Goal: Task Accomplishment & Management: Use online tool/utility

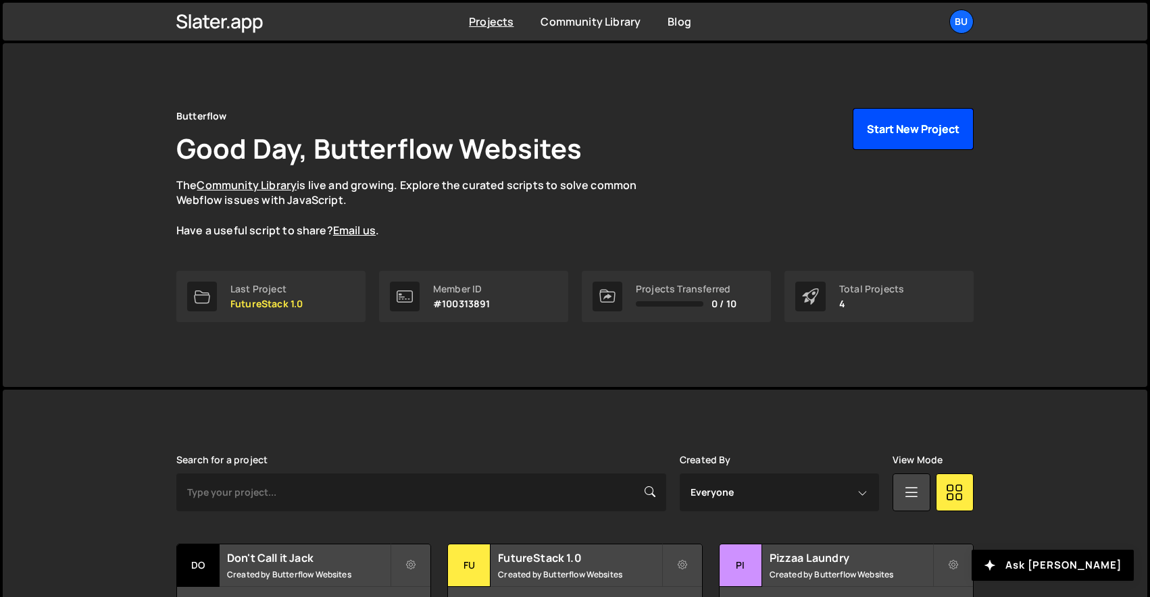
click at [897, 128] on button "Start New Project" at bounding box center [913, 129] width 121 height 42
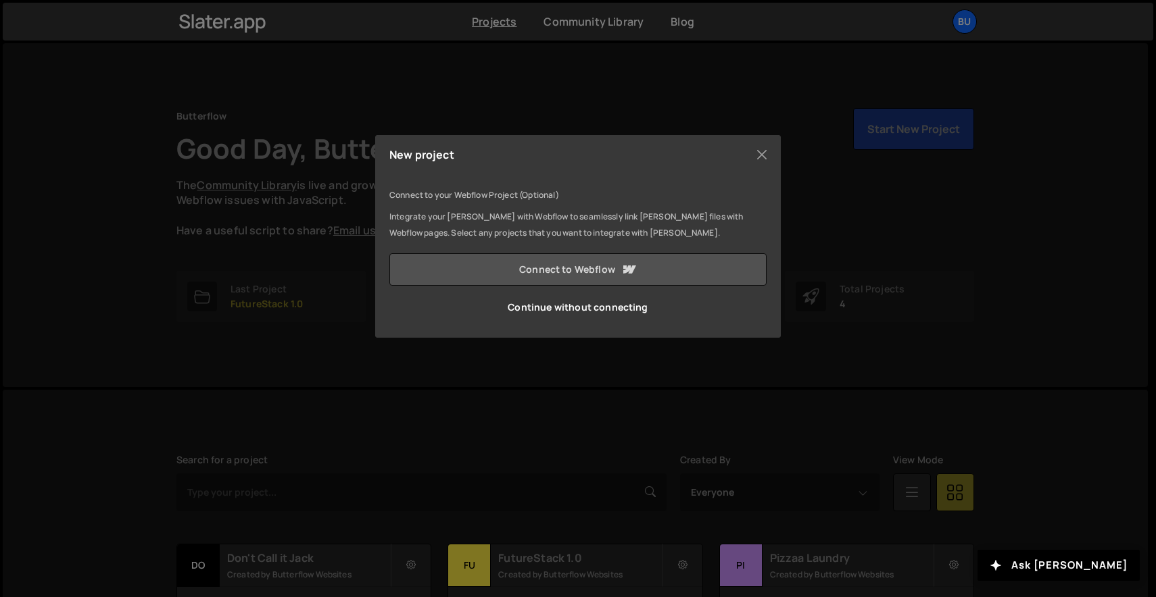
click at [589, 277] on link "Connect to Webflow" at bounding box center [577, 269] width 377 height 32
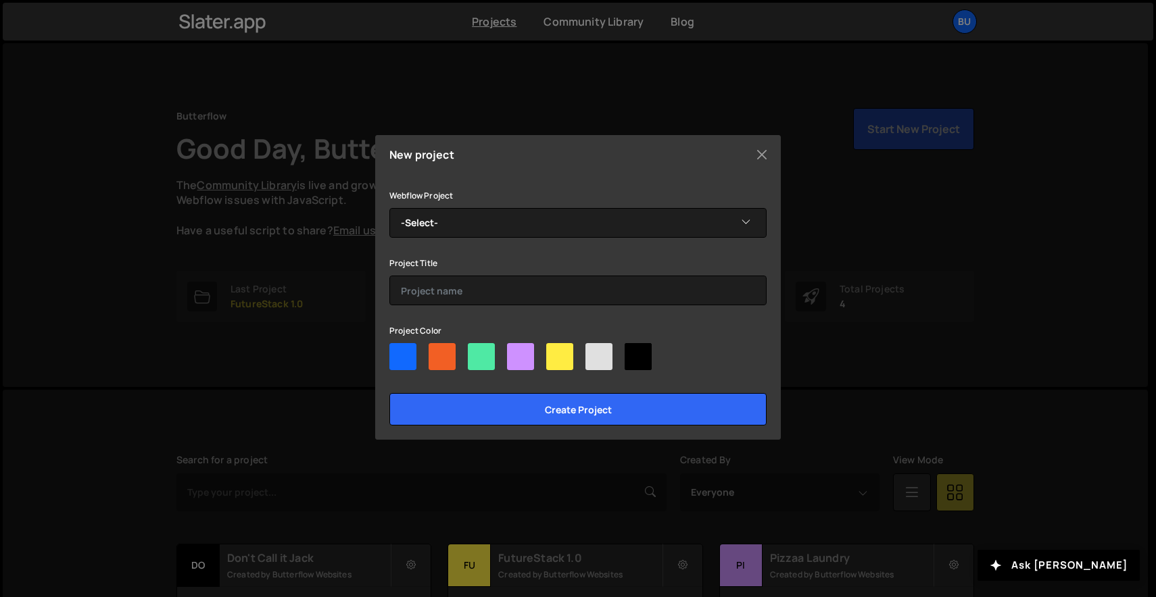
click at [566, 349] on div at bounding box center [559, 356] width 27 height 27
click at [555, 349] on input"] "radio" at bounding box center [550, 347] width 9 height 9
radio input"] "true"
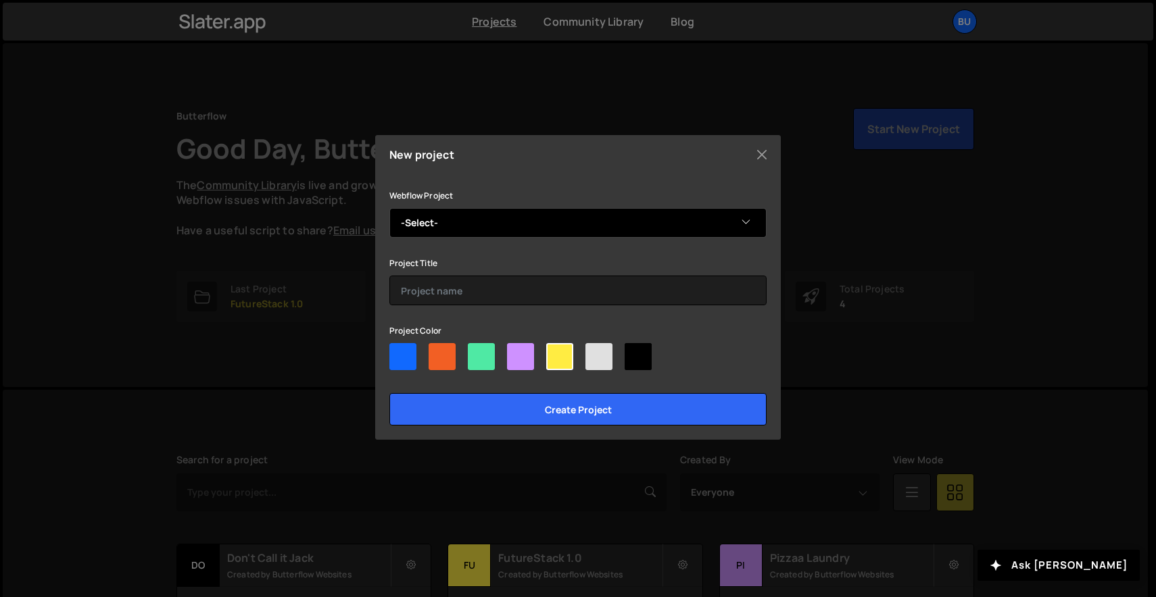
click at [593, 222] on select "-Select- Butterflow" at bounding box center [577, 223] width 377 height 30
select select "68c66d8115f0b71c81859312"
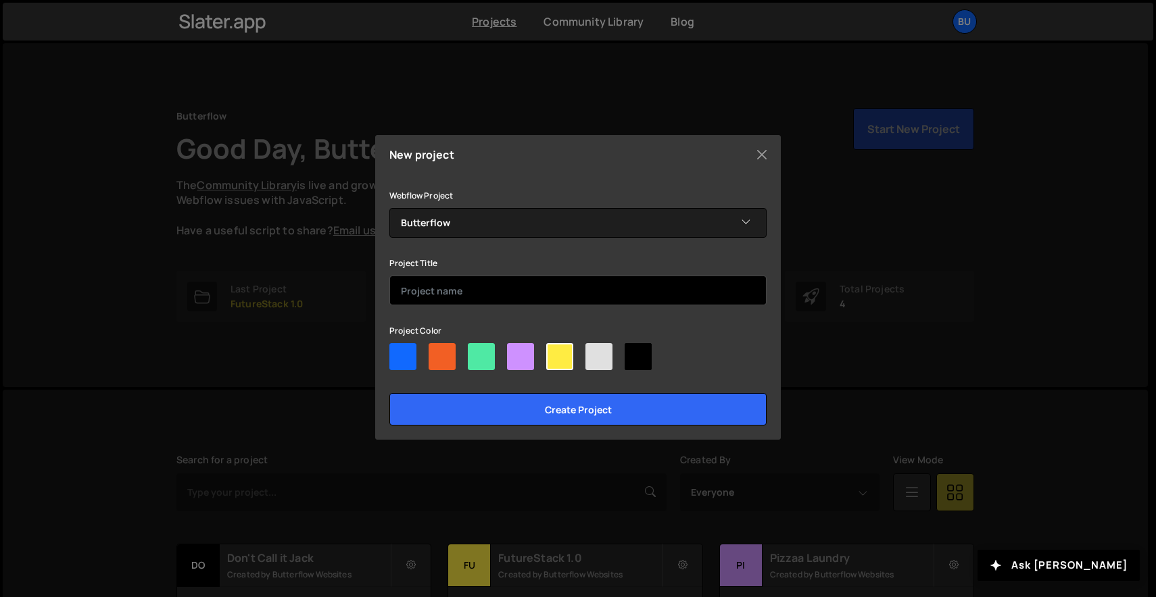
click at [535, 301] on input "text" at bounding box center [577, 291] width 377 height 30
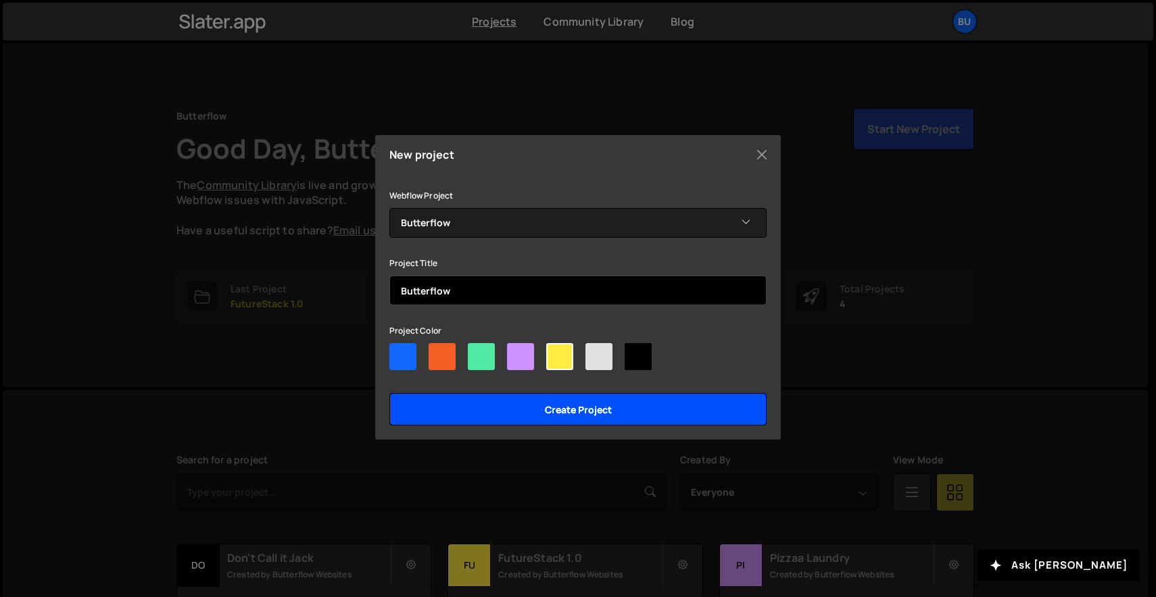
type input "Butterflow"
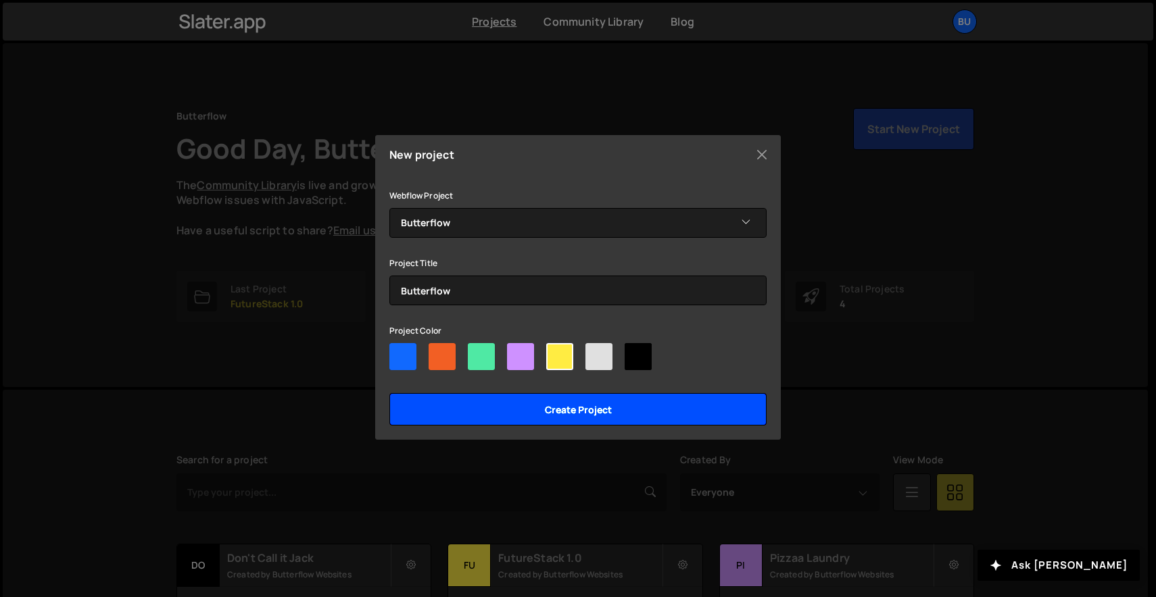
click at [620, 413] on input "Create project" at bounding box center [577, 409] width 377 height 32
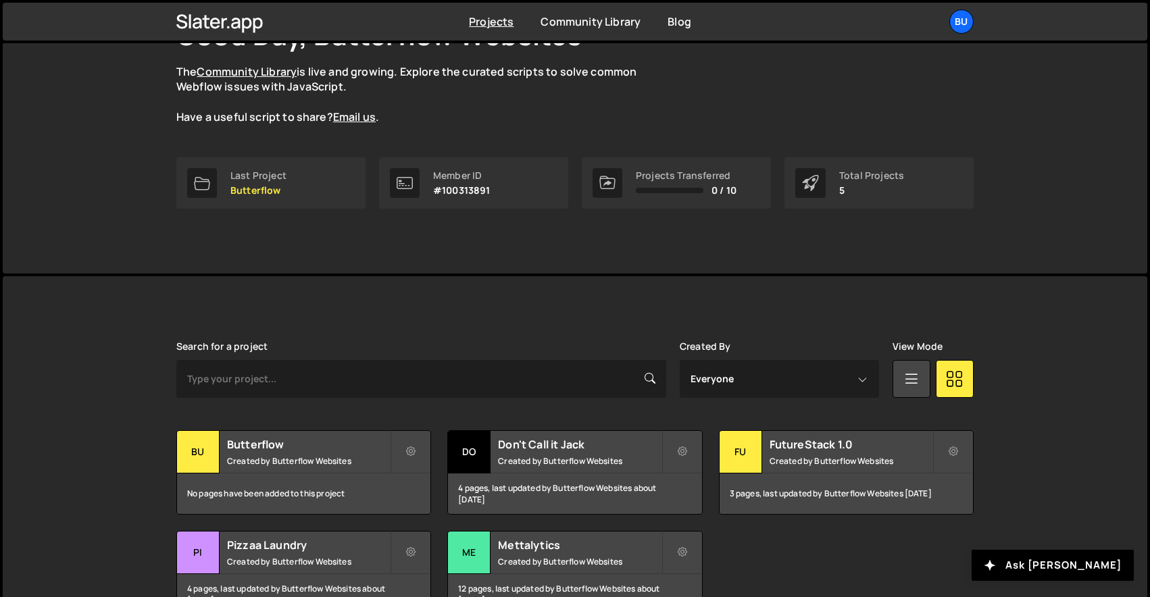
scroll to position [199, 0]
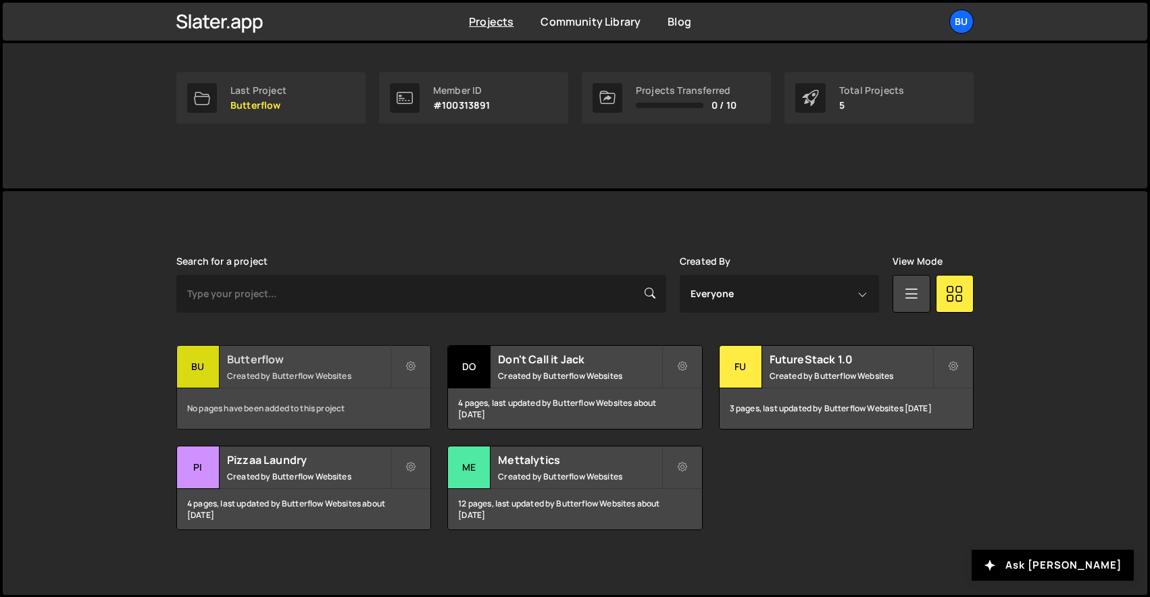
click at [278, 360] on h2 "Butterflow" at bounding box center [308, 359] width 163 height 15
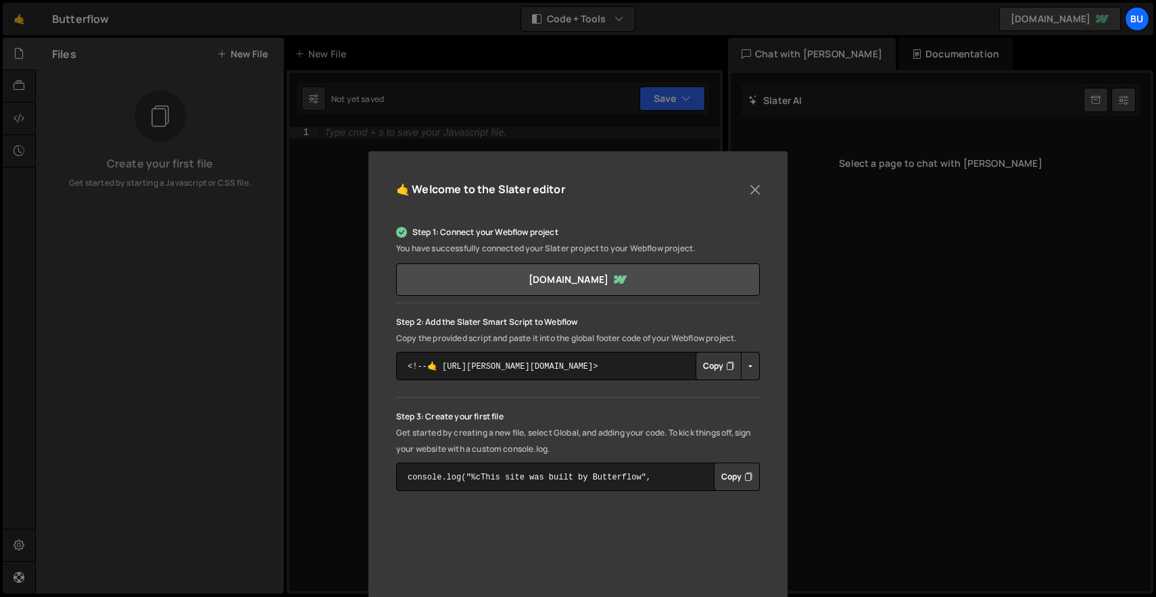
click at [714, 371] on button "Copy" at bounding box center [718, 366] width 46 height 28
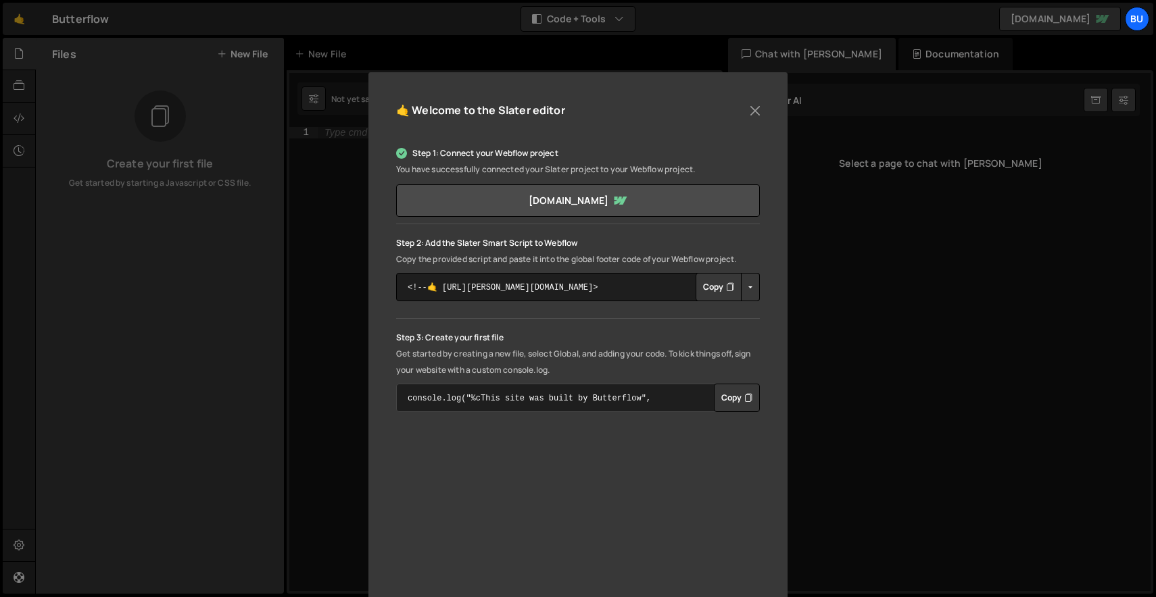
scroll to position [97, 0]
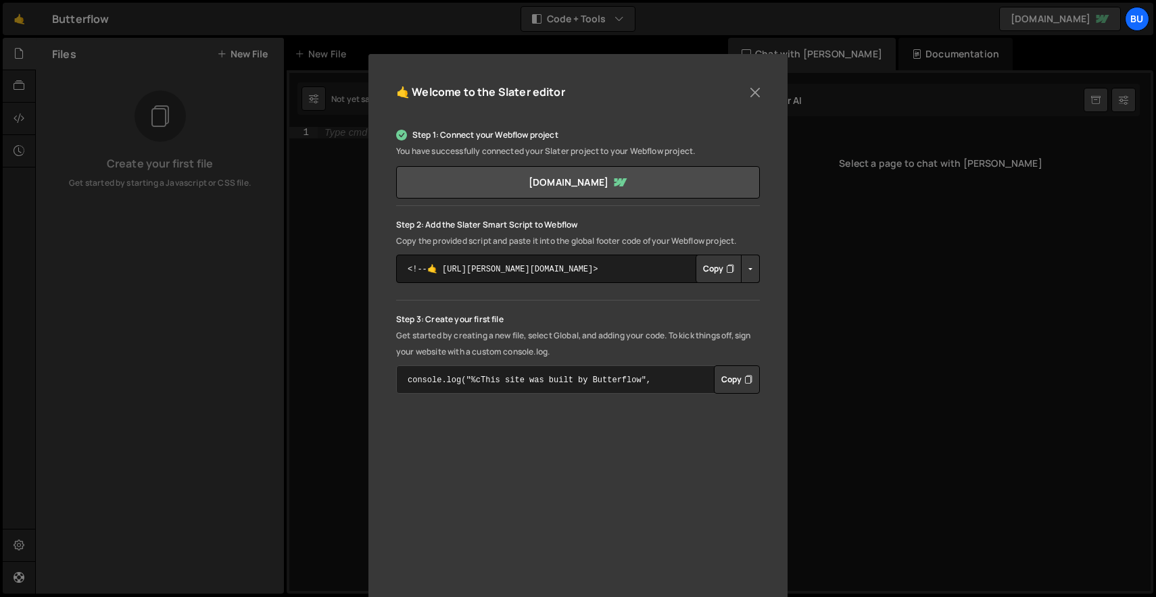
click at [641, 382] on textarea "console.log("%cThis site was built by Butterflow", "background:blue;color:#fff;…" at bounding box center [578, 380] width 364 height 28
click at [626, 276] on textarea "<!--🤙 [URL][PERSON_NAME][DOMAIN_NAME]> <script>document.addEventListener("DOMCo…" at bounding box center [578, 269] width 364 height 28
click at [751, 269] on button "Button group with nested dropdown" at bounding box center [750, 269] width 19 height 28
click at [752, 239] on p "Copy the provided script and paste it into the global footer code of your Webfl…" at bounding box center [578, 241] width 364 height 16
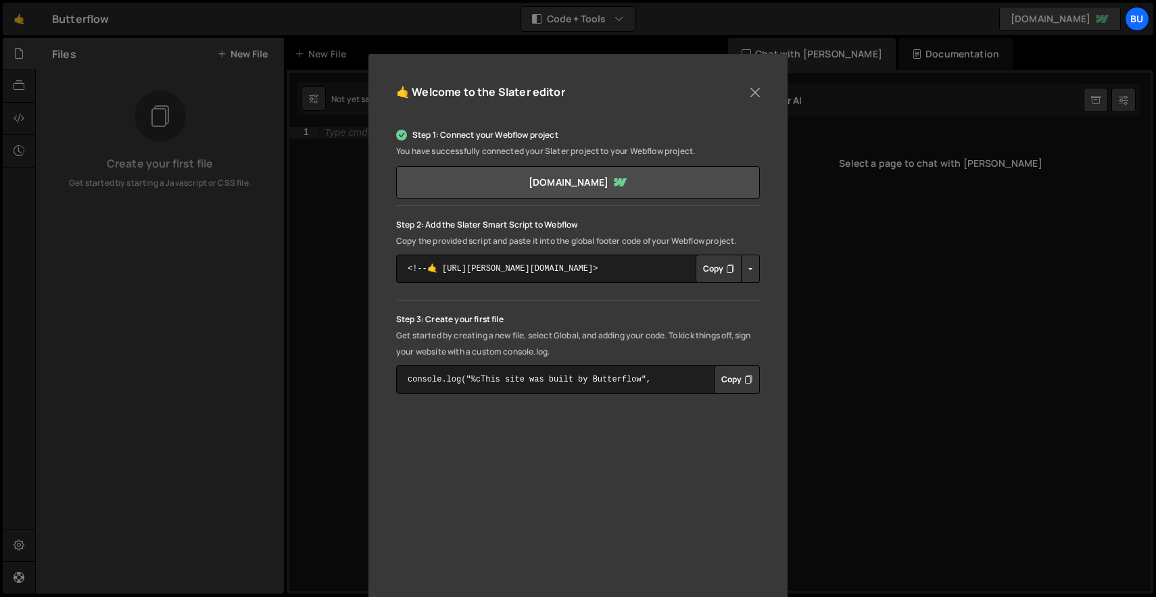
click at [743, 271] on button "Button group with nested dropdown" at bounding box center [750, 269] width 19 height 28
click at [685, 300] on div at bounding box center [578, 300] width 364 height 1
click at [755, 90] on button "Close" at bounding box center [755, 92] width 20 height 20
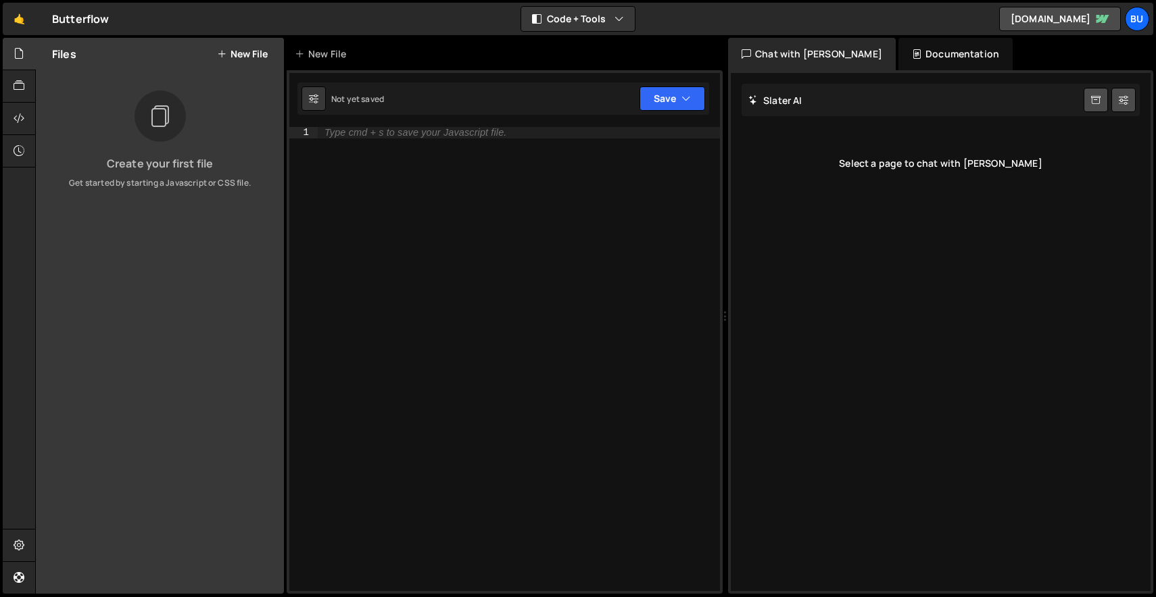
click at [147, 151] on div "Create your first file Get started by starting a Javascript or CSS file." at bounding box center [160, 140] width 248 height 99
click at [157, 124] on icon at bounding box center [160, 116] width 22 height 30
click at [391, 133] on div "Type cmd + s to save your Javascript file." at bounding box center [415, 133] width 182 height 10
click at [327, 55] on div "New File" at bounding box center [323, 54] width 57 height 14
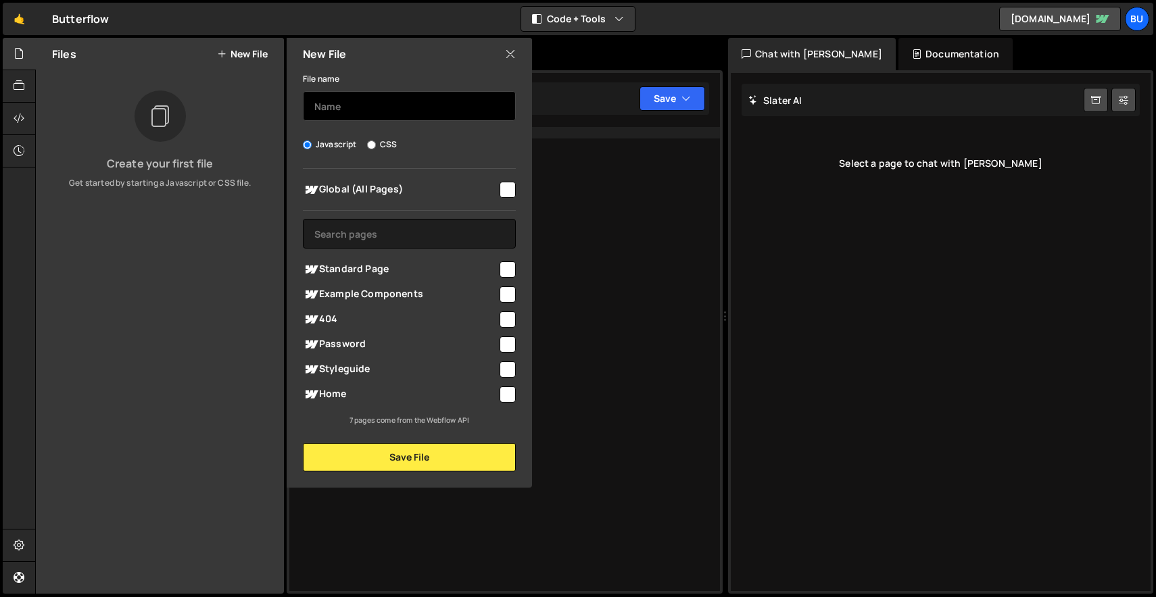
click at [337, 105] on input "text" at bounding box center [409, 106] width 213 height 30
type input "nav"
click at [505, 189] on input "checkbox" at bounding box center [507, 190] width 16 height 16
checkbox input "true"
click at [403, 104] on input "nav" at bounding box center [409, 106] width 213 height 30
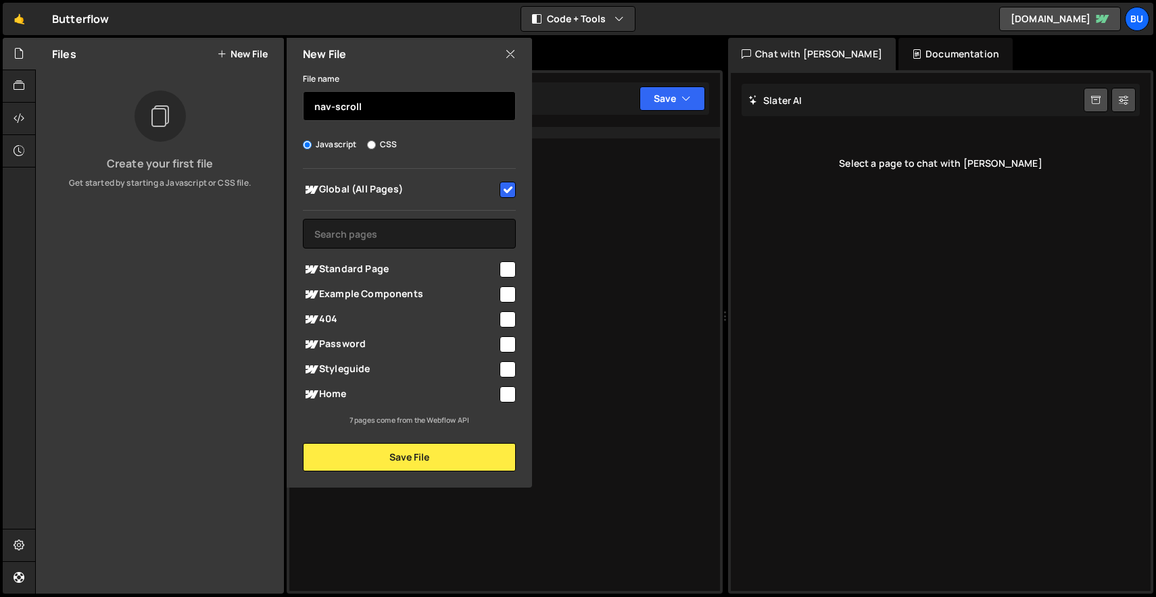
click at [335, 106] on input "nav-scroll" at bounding box center [409, 106] width 213 height 30
type input "nav-scroll"
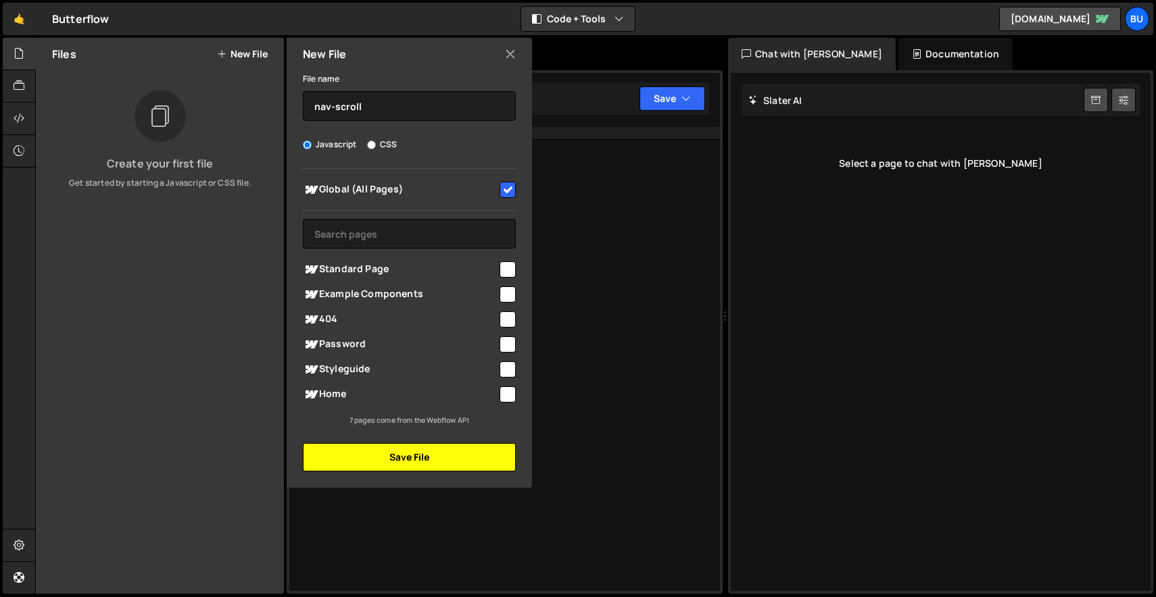
click at [375, 457] on button "Save File" at bounding box center [409, 457] width 213 height 28
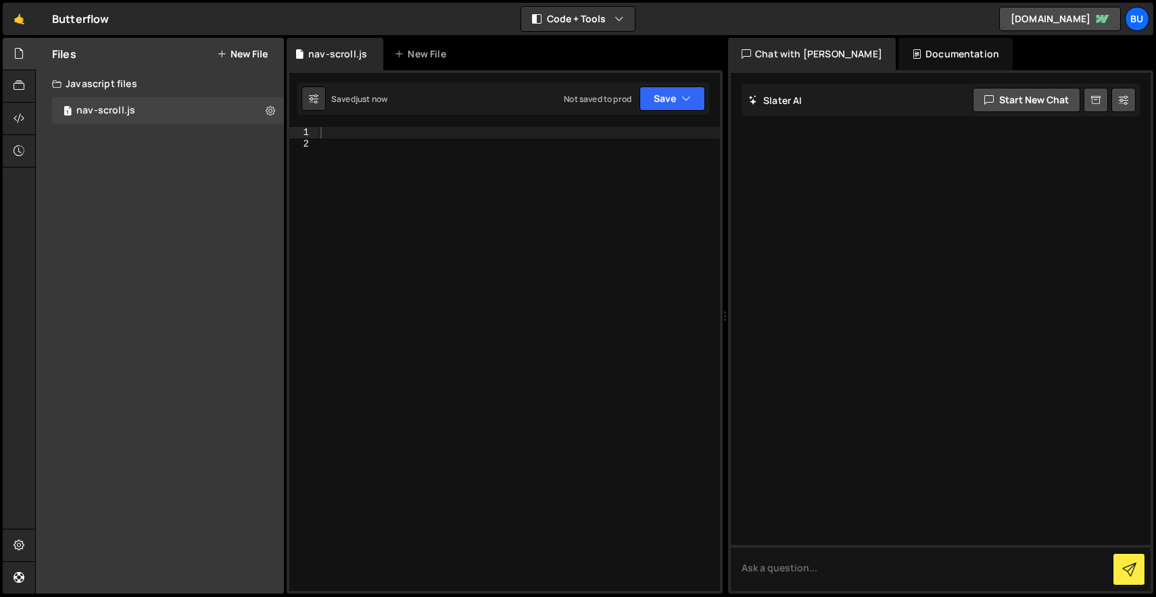
click at [439, 227] on div at bounding box center [519, 370] width 402 height 487
paste textarea "**********"
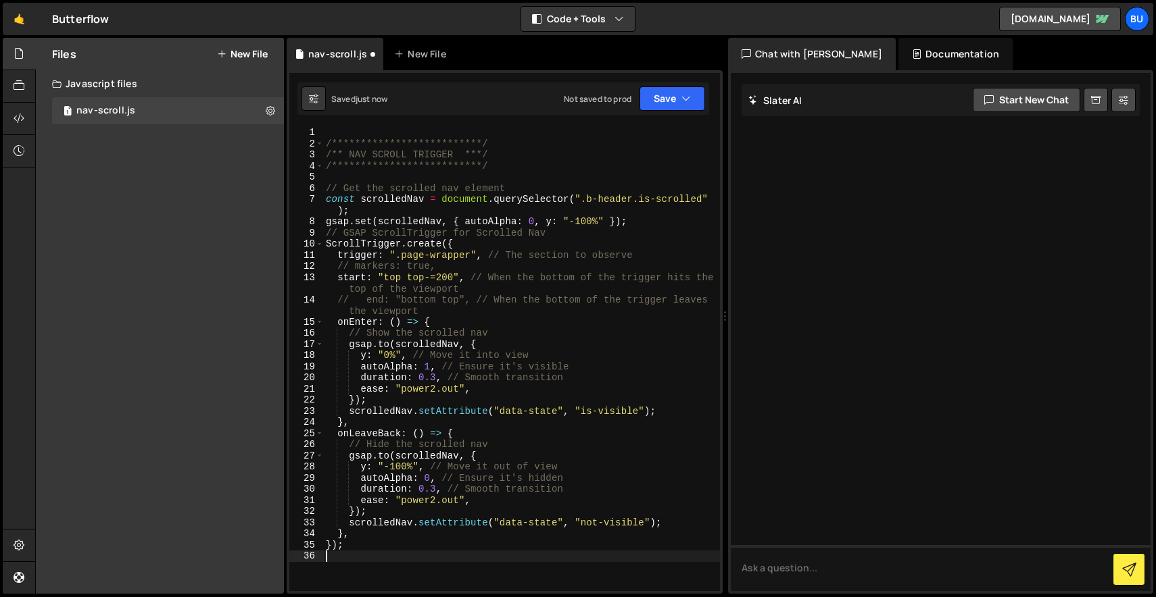
click at [376, 132] on div "**********" at bounding box center [521, 370] width 397 height 487
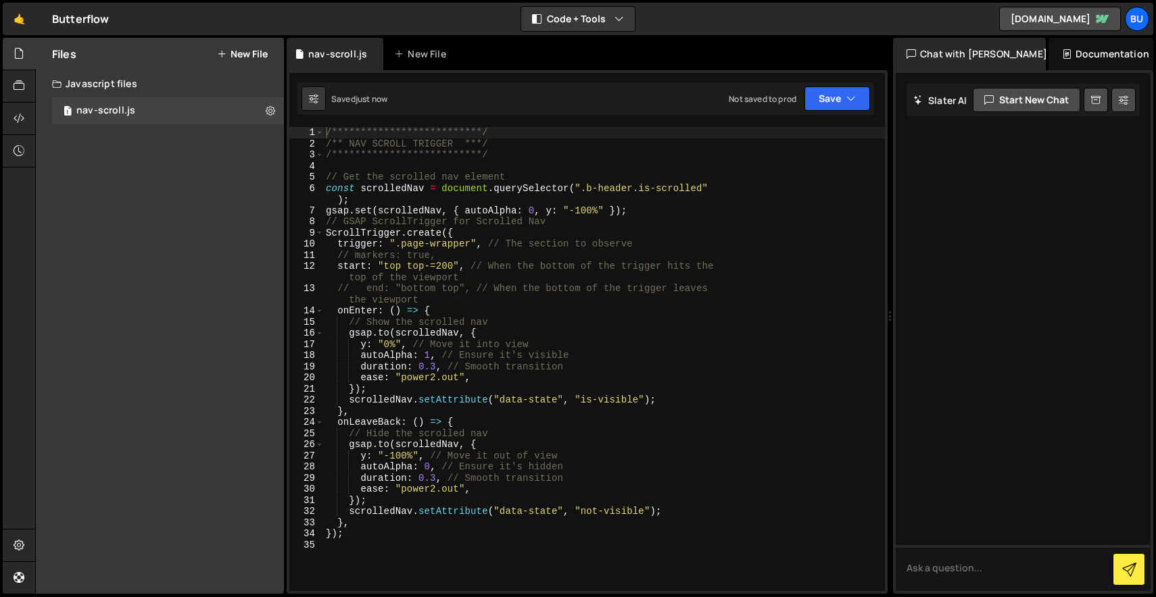
drag, startPoint x: 724, startPoint y: 215, endPoint x: 882, endPoint y: 216, distance: 158.1
click at [882, 216] on div "Files New File Create your first file Get started by starting a Javascript or C…" at bounding box center [595, 316] width 1120 height 557
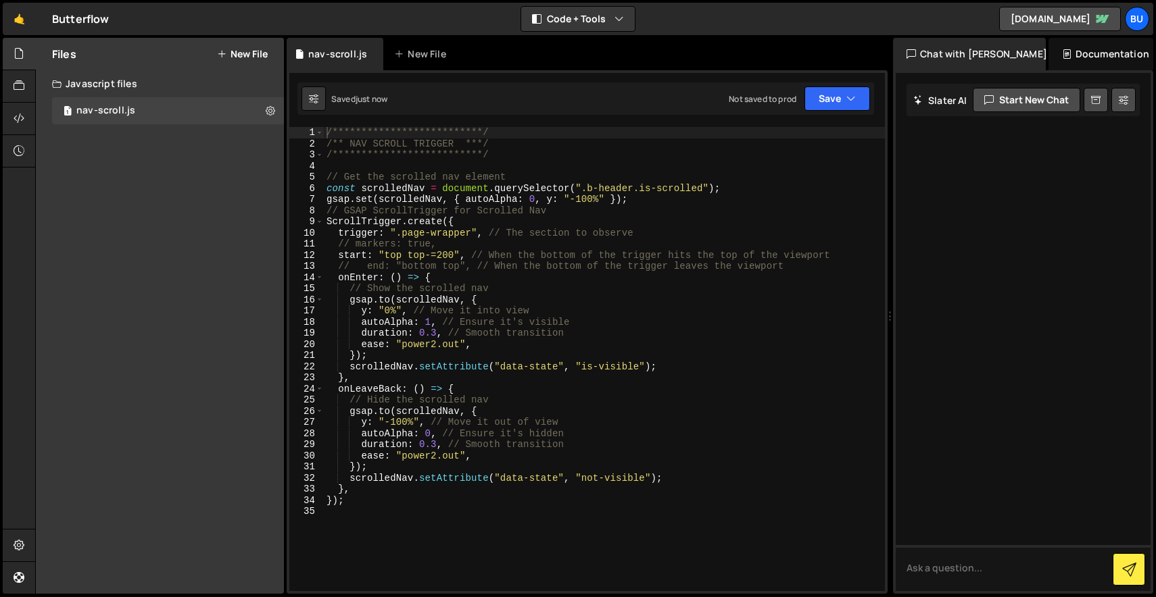
type textarea "const scrolledNav = document.querySelector(".b-header.is-scrolled");"
click at [738, 188] on div "**********" at bounding box center [604, 370] width 561 height 487
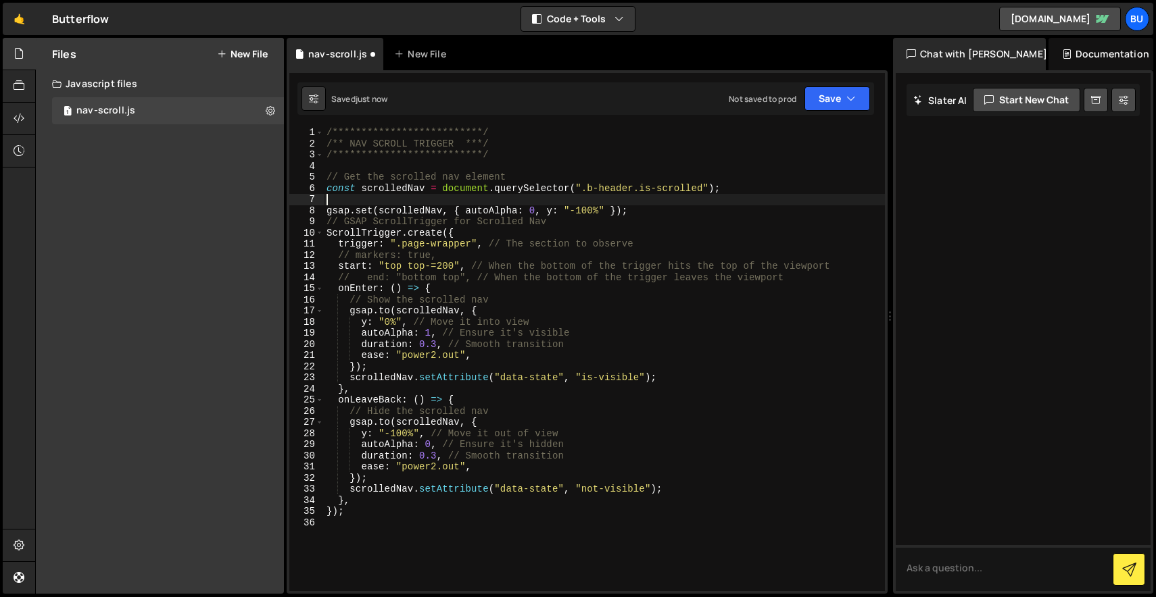
click at [692, 212] on div "**********" at bounding box center [604, 370] width 561 height 487
type textarea "gsap.set(scrolledNav, { autoAlpha: 0, y: "-100%" });"
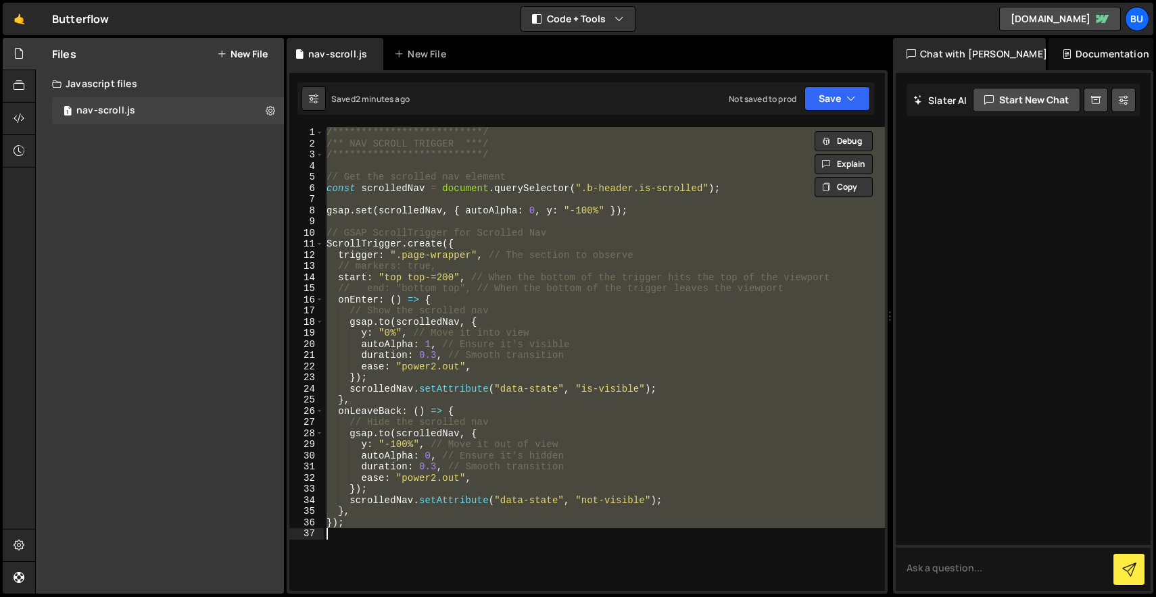
click at [545, 215] on div "**********" at bounding box center [604, 359] width 561 height 464
type textarea "gsap.set(scrolledNav, { autoAlpha: 0, y: "-100%" });"
